Goal: Task Accomplishment & Management: Manage account settings

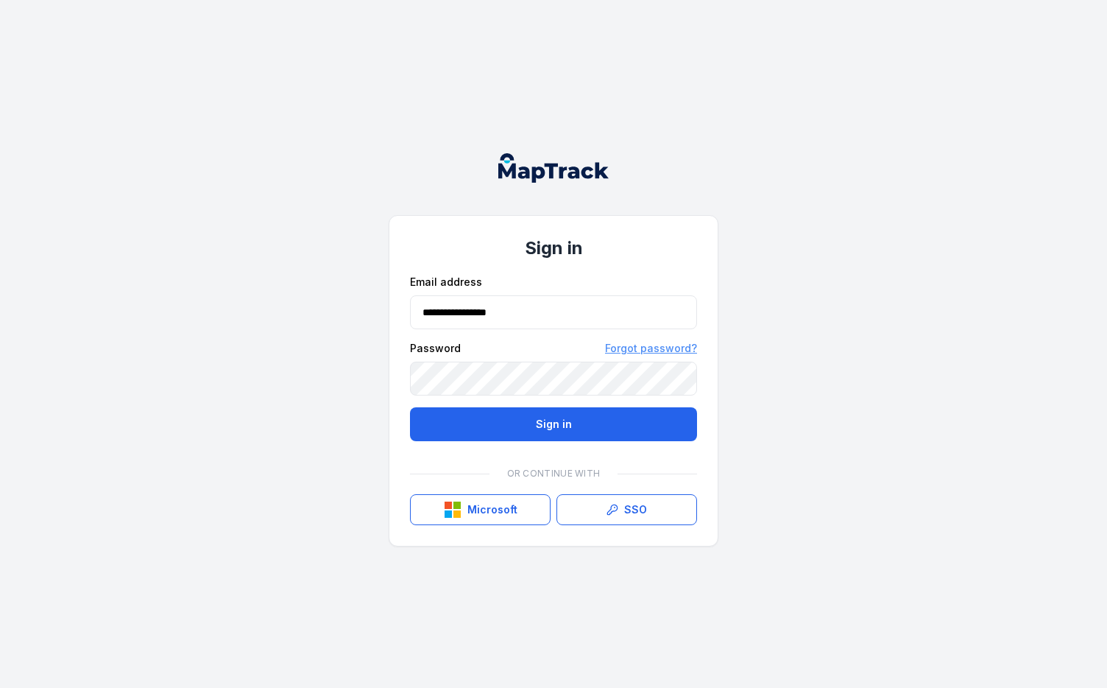
click at [688, 351] on link "Forgot password?" at bounding box center [651, 348] width 92 height 15
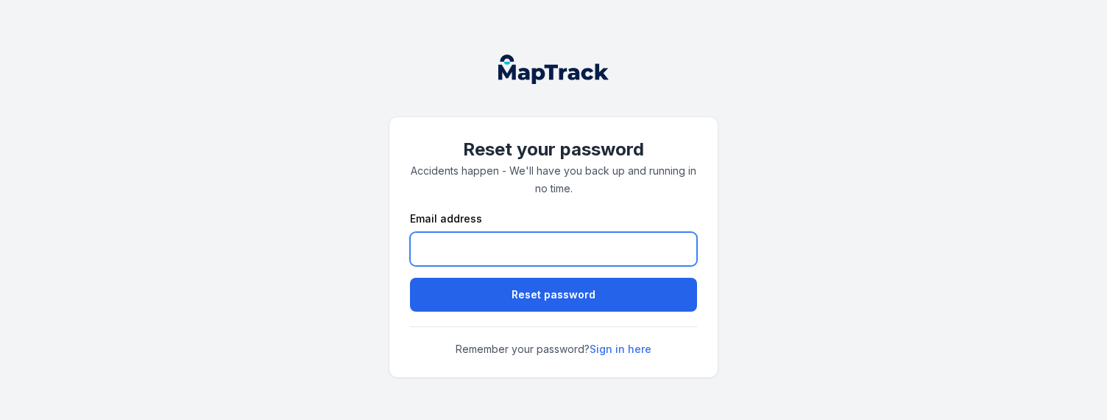
click at [450, 249] on input "email" at bounding box center [553, 249] width 287 height 34
click at [454, 257] on input "email" at bounding box center [553, 249] width 287 height 34
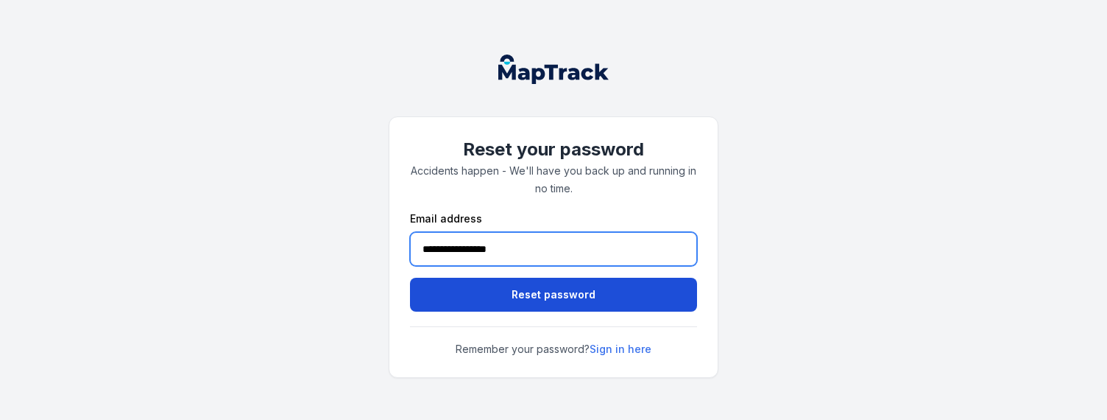
type input "**********"
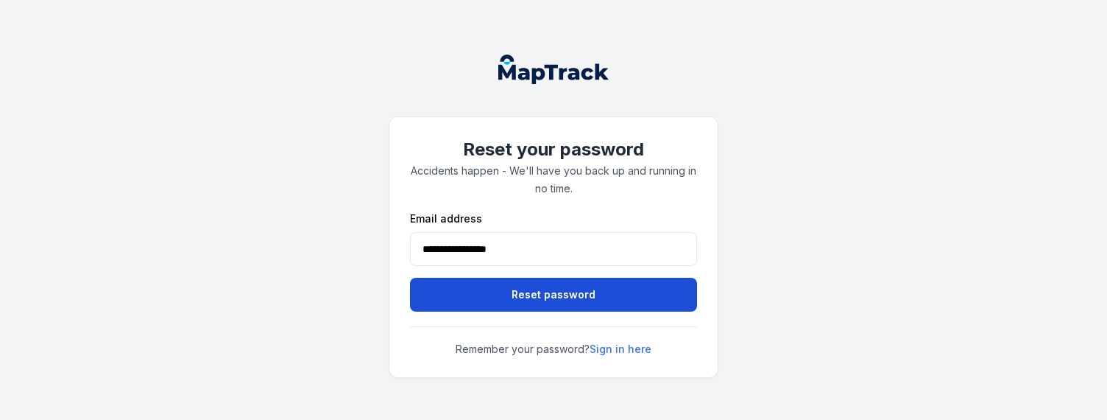
click at [434, 281] on button "Reset password" at bounding box center [553, 295] width 287 height 34
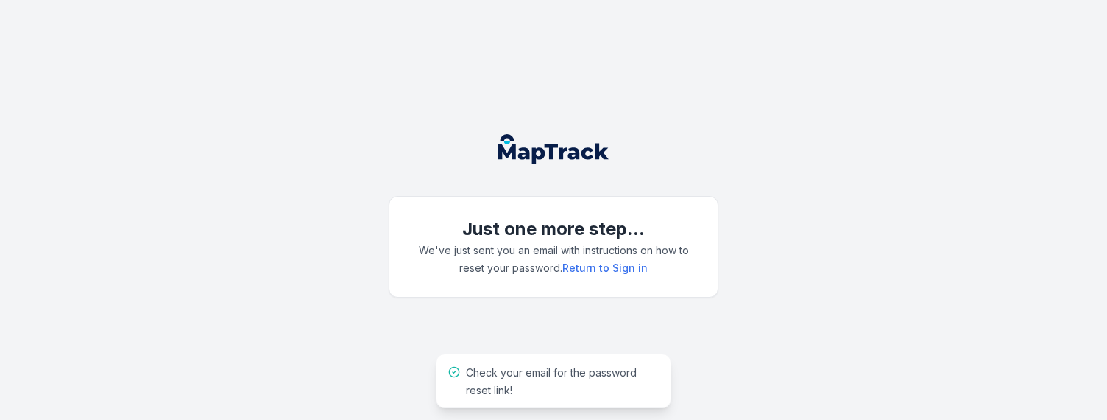
click at [187, 264] on div "Just one more step... We've just sent you an email with instructions on how to …" at bounding box center [553, 210] width 1107 height 420
drag, startPoint x: 358, startPoint y: 260, endPoint x: 581, endPoint y: 256, distance: 223.1
click at [358, 260] on div "Just one more step... We've just sent you an email with instructions on how to …" at bounding box center [553, 210] width 1107 height 420
click at [607, 263] on link "Return to Sign in" at bounding box center [605, 268] width 85 height 15
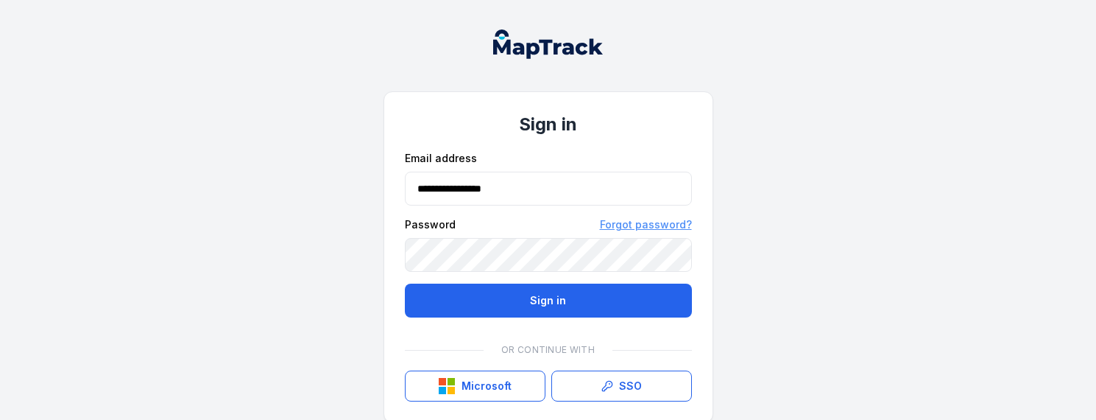
click at [646, 225] on link "Forgot password?" at bounding box center [646, 224] width 92 height 15
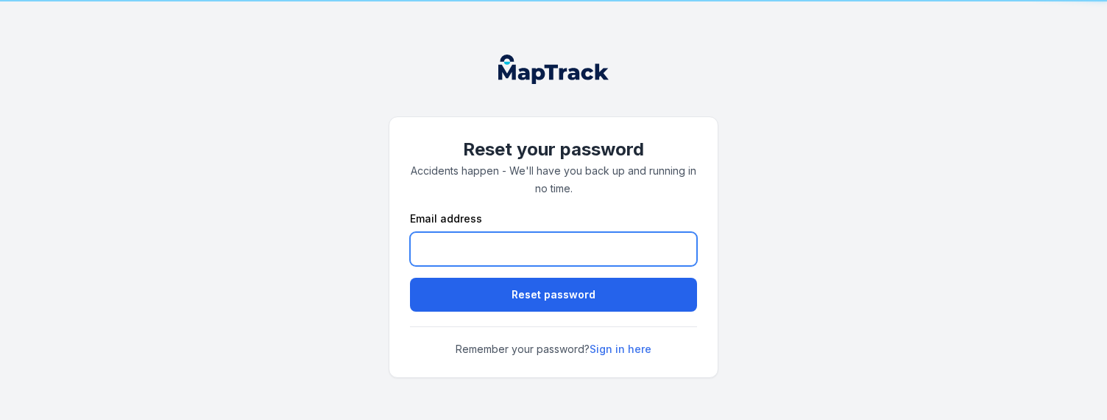
click at [454, 236] on input "email" at bounding box center [553, 249] width 287 height 34
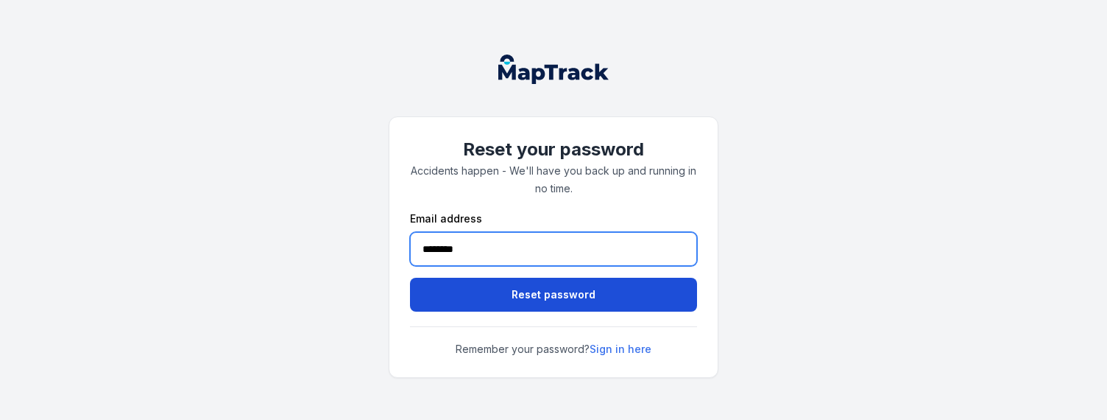
type input "**********"
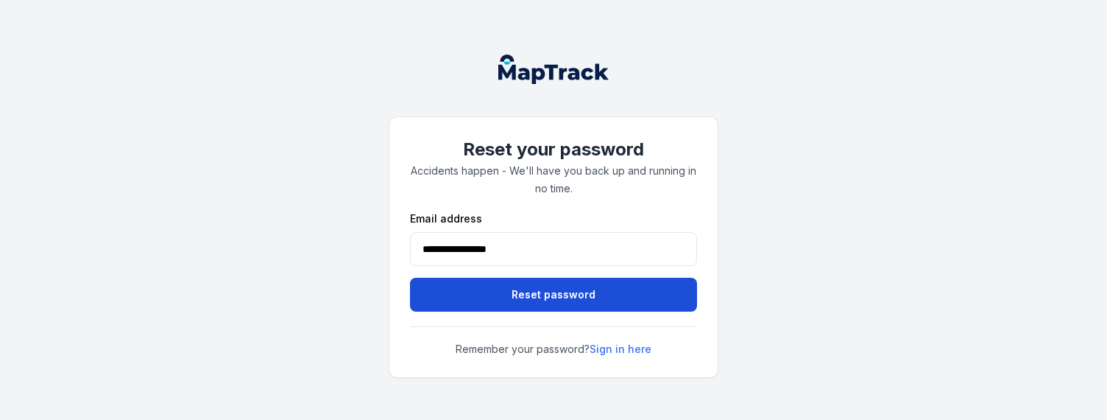
click at [479, 293] on button "Reset password" at bounding box center [553, 295] width 287 height 34
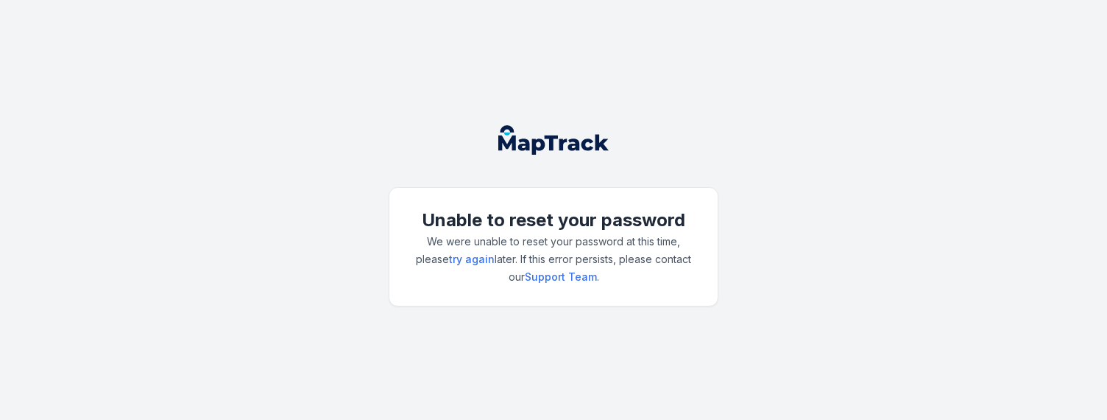
click at [229, 322] on div "Unable to reset your password We were unable to reset your password at this tim…" at bounding box center [553, 210] width 1107 height 420
click at [232, 298] on div "Unable to reset your password We were unable to reset your password at this tim…" at bounding box center [553, 210] width 1107 height 420
click at [296, 239] on div "Unable to reset your password We were unable to reset your password at this tim…" at bounding box center [553, 210] width 1107 height 420
click at [168, 224] on div "Unable to reset your password We were unable to reset your password at this tim…" at bounding box center [553, 210] width 1107 height 420
click at [161, 226] on div "Unable to reset your password We were unable to reset your password at this tim…" at bounding box center [553, 210] width 1107 height 420
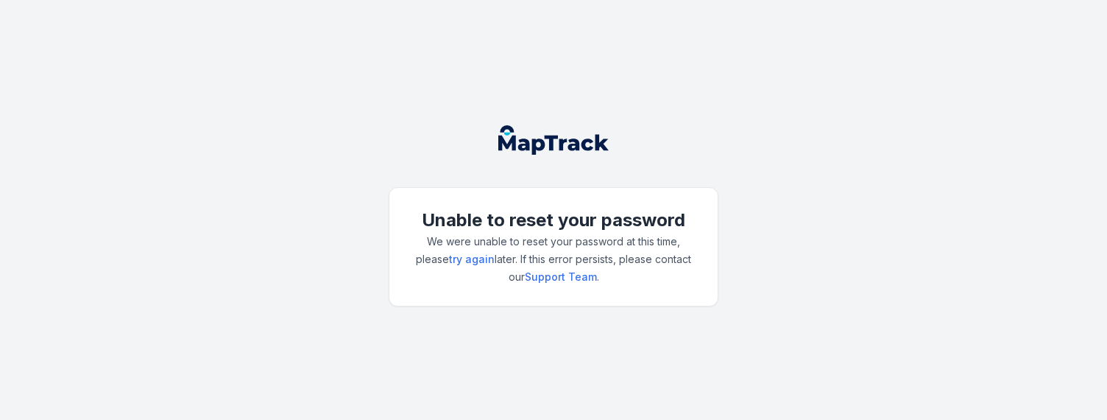
click at [161, 203] on div "Unable to reset your password We were unable to reset your password at this tim…" at bounding box center [553, 210] width 1107 height 420
click at [172, 152] on div "Unable to reset your password We were unable to reset your password at this tim…" at bounding box center [553, 210] width 1107 height 420
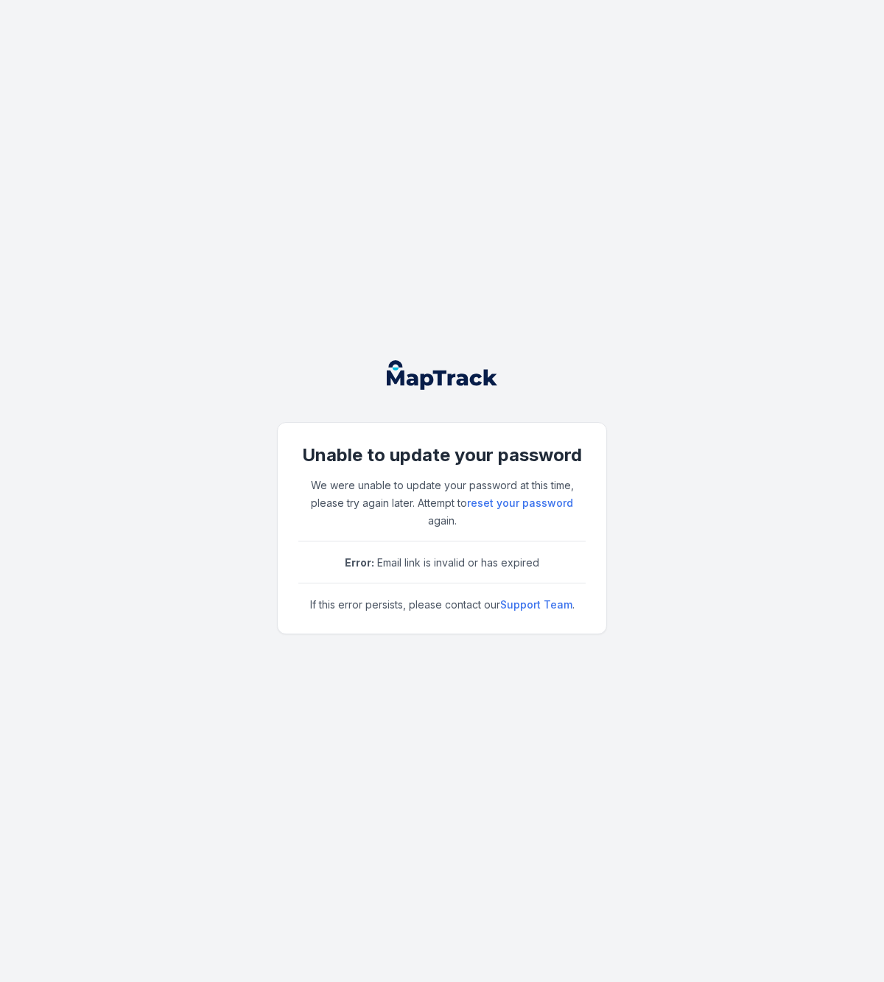
click at [331, 377] on header at bounding box center [442, 374] width 330 height 53
click at [265, 368] on div "Unable to update your password We were unable to update your password at this t…" at bounding box center [442, 491] width 884 height 982
drag, startPoint x: 307, startPoint y: 367, endPoint x: 231, endPoint y: 259, distance: 132.2
click at [307, 367] on header at bounding box center [442, 374] width 330 height 53
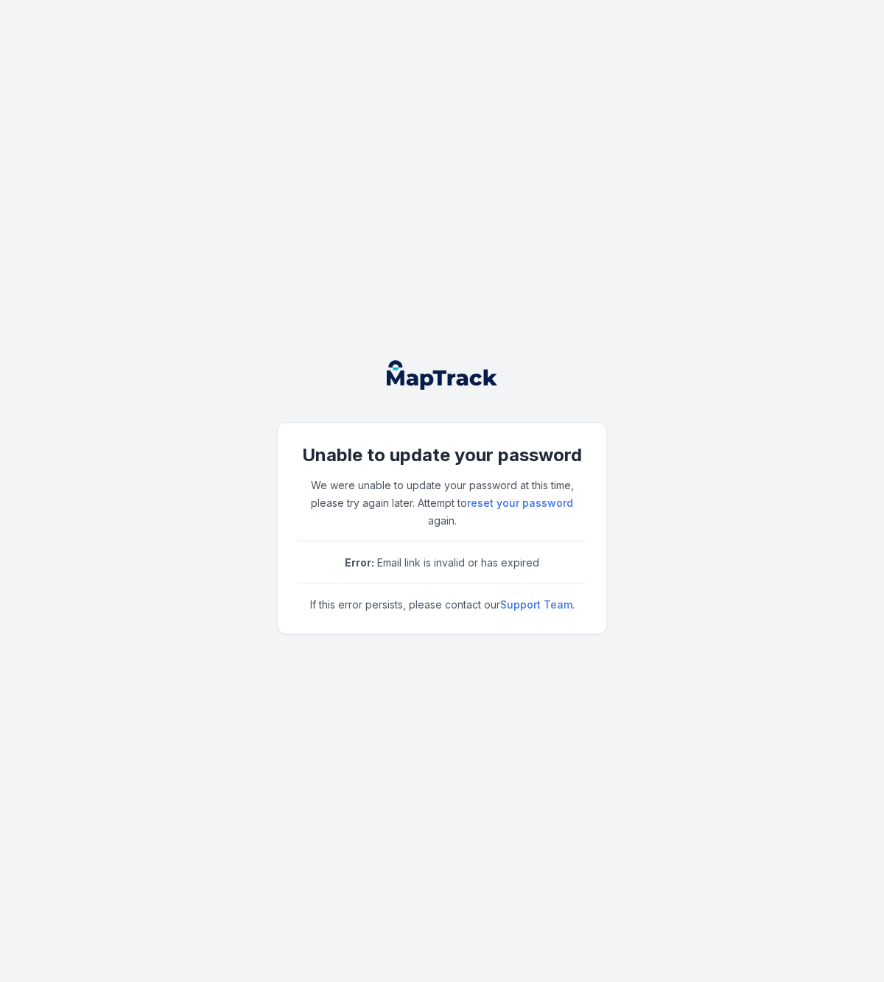
click at [226, 250] on div "Unable to update your password We were unable to update your password at this t…" at bounding box center [442, 491] width 884 height 982
click at [390, 556] on span "Error: Email link is invalid or has expired" at bounding box center [442, 562] width 194 height 13
click at [268, 444] on div "Unable to update your password We were unable to update your password at this t…" at bounding box center [442, 491] width 884 height 982
click at [205, 337] on div "Unable to update your password We were unable to update your password at this t…" at bounding box center [442, 491] width 884 height 982
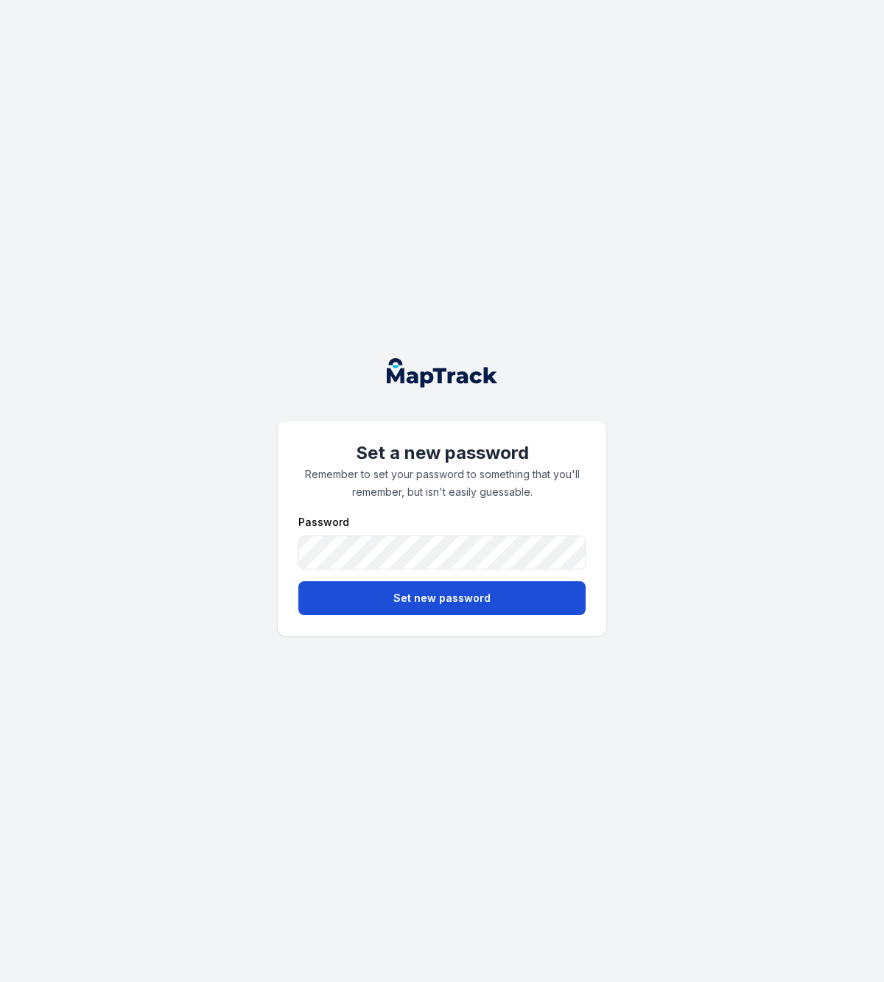
click at [421, 598] on button "Set new password" at bounding box center [441, 598] width 287 height 34
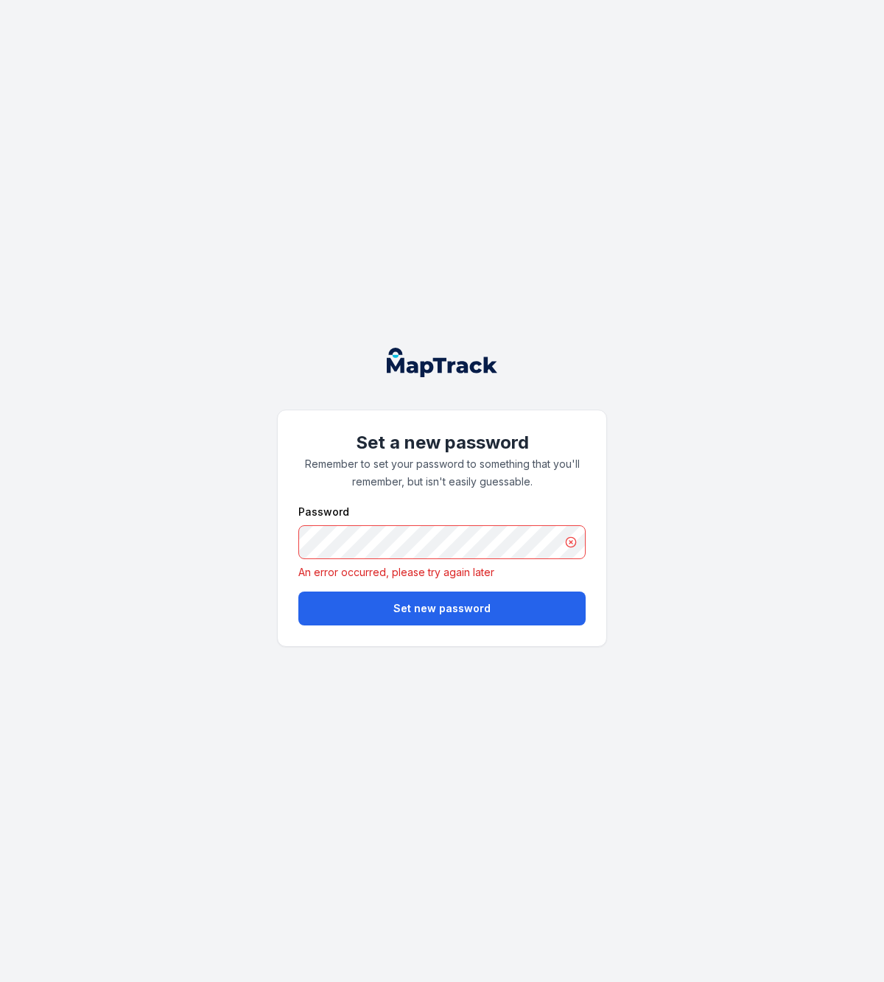
click at [679, 222] on div "Set a new password Remember to set your password to something that you'll remem…" at bounding box center [442, 491] width 884 height 982
